Goal: Task Accomplishment & Management: Manage account settings

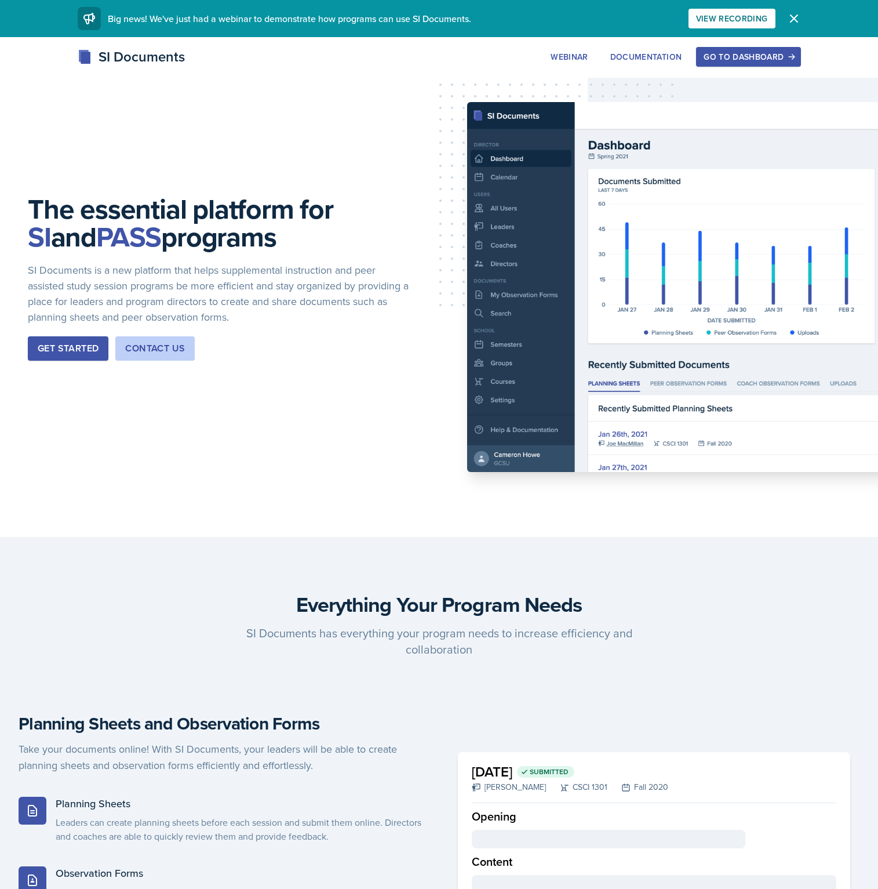
click at [736, 64] on button "Go to Dashboard" at bounding box center [748, 57] width 104 height 20
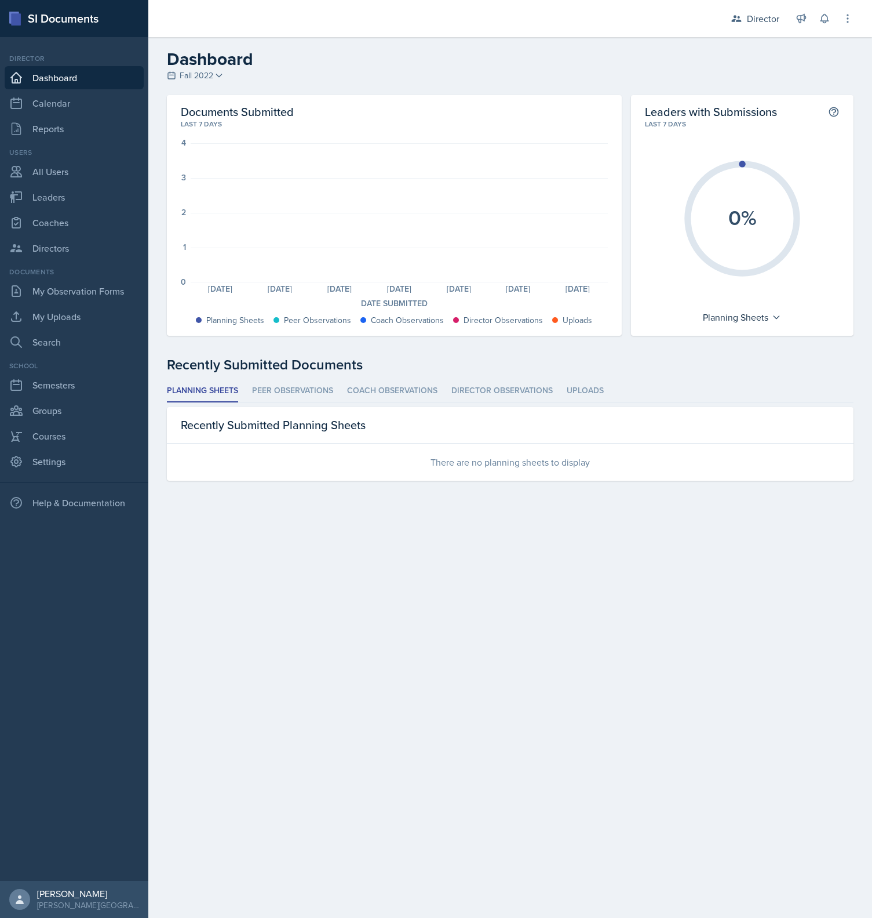
drag, startPoint x: 416, startPoint y: 75, endPoint x: 368, endPoint y: 100, distance: 54.2
click at [414, 78] on div "Dashboard Fall 2022 Spring 2023 Fall 2022 Spring 2022" at bounding box center [510, 66] width 724 height 35
click at [52, 133] on link "Reports" at bounding box center [74, 128] width 139 height 23
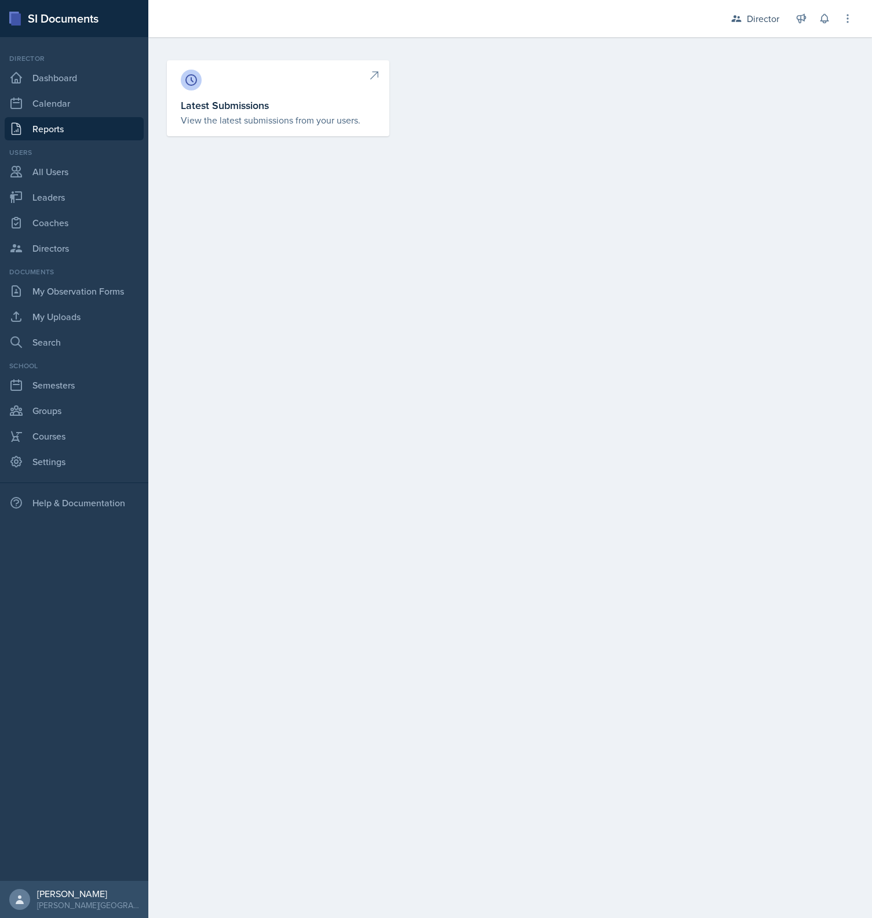
click at [269, 118] on p "View the latest submissions from your users." at bounding box center [278, 120] width 195 height 14
select select "1"
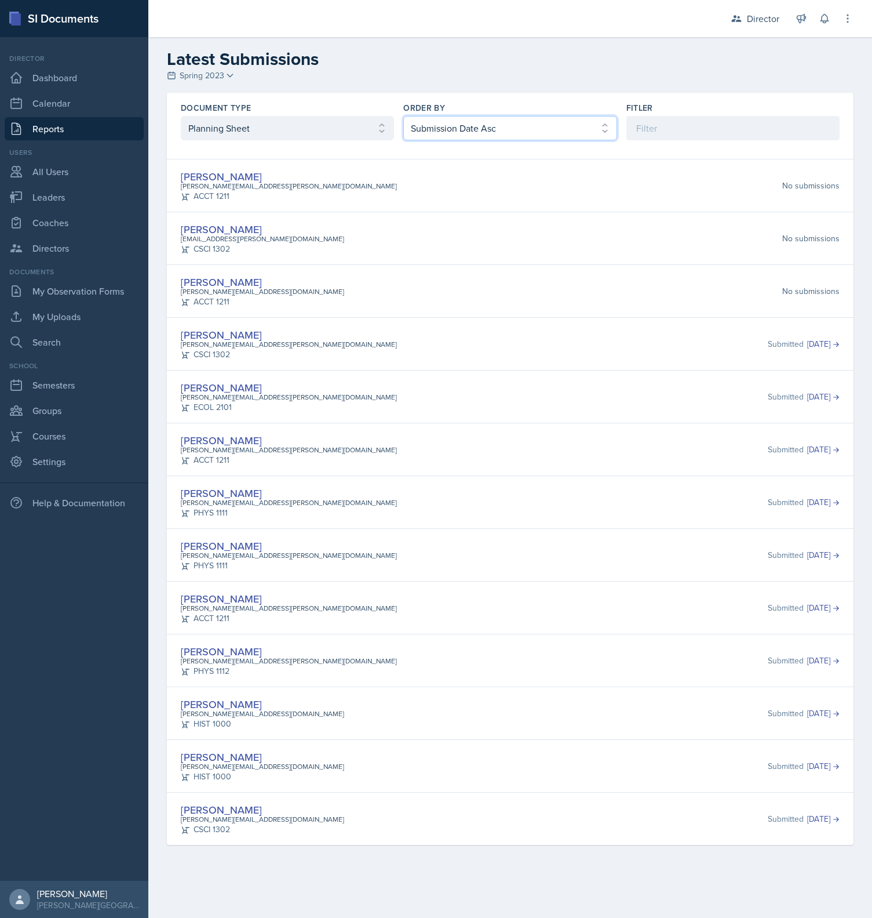
select select "2"
click option "Submission Date Desc" at bounding box center [0, 0] width 0 height 0
click at [77, 70] on link "Dashboard" at bounding box center [74, 77] width 139 height 23
